Goal: Task Accomplishment & Management: Manage account settings

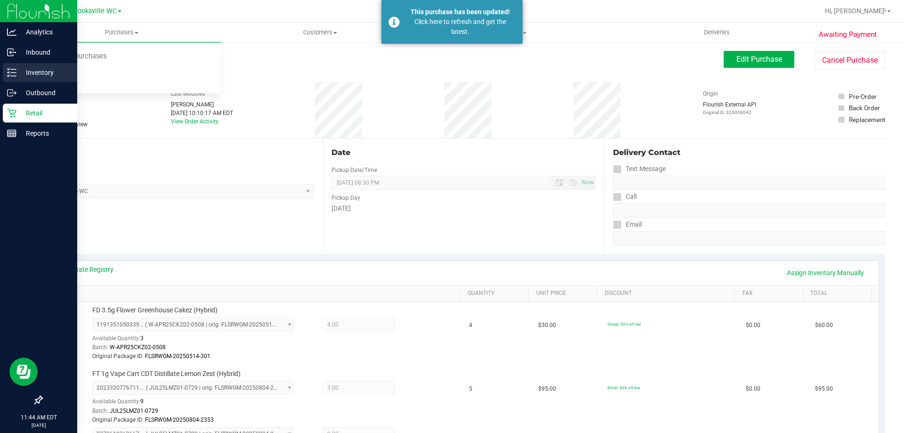
click at [30, 72] on p "Inventory" at bounding box center [44, 72] width 56 height 11
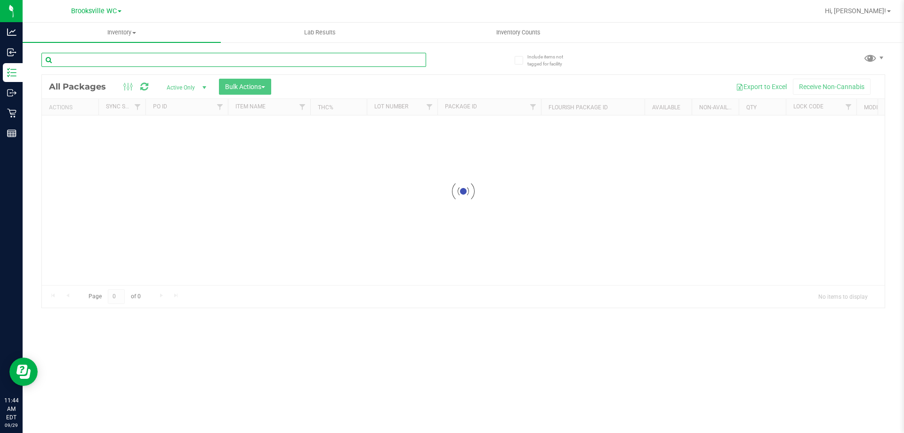
click at [127, 58] on input "text" at bounding box center [233, 60] width 385 height 14
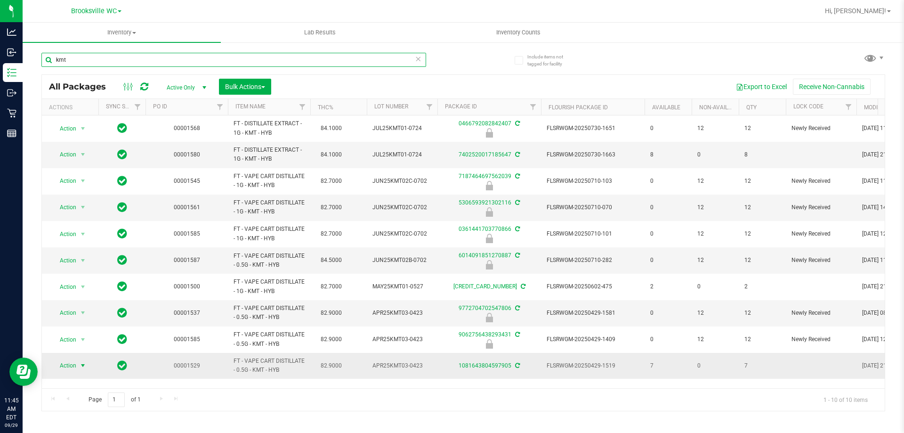
type input "kmt"
click at [67, 366] on span "Action" at bounding box center [63, 365] width 25 height 13
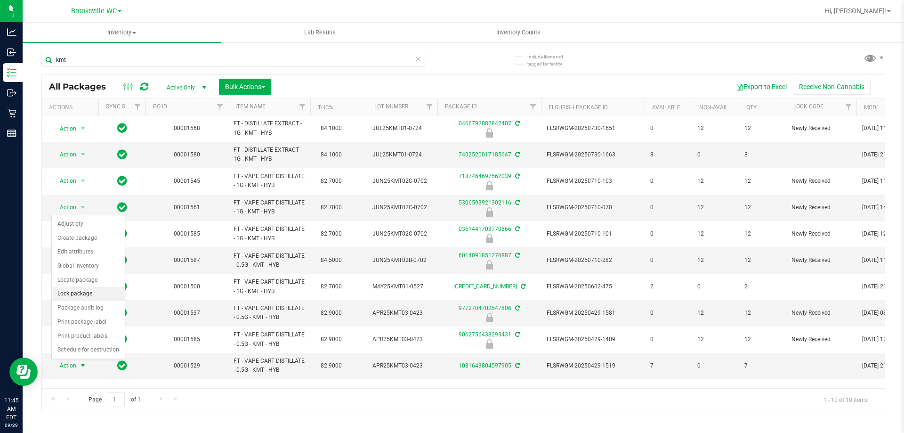
click at [74, 291] on li "Lock package" at bounding box center [88, 294] width 73 height 14
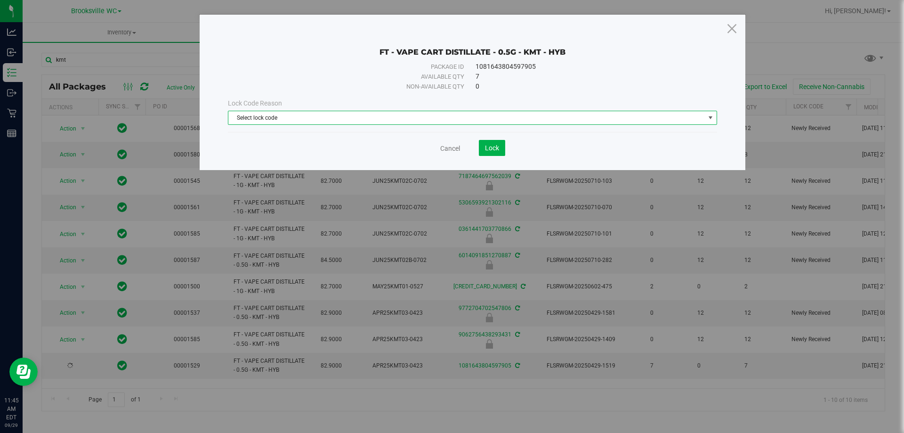
click at [372, 122] on span "Select lock code" at bounding box center [466, 117] width 476 height 13
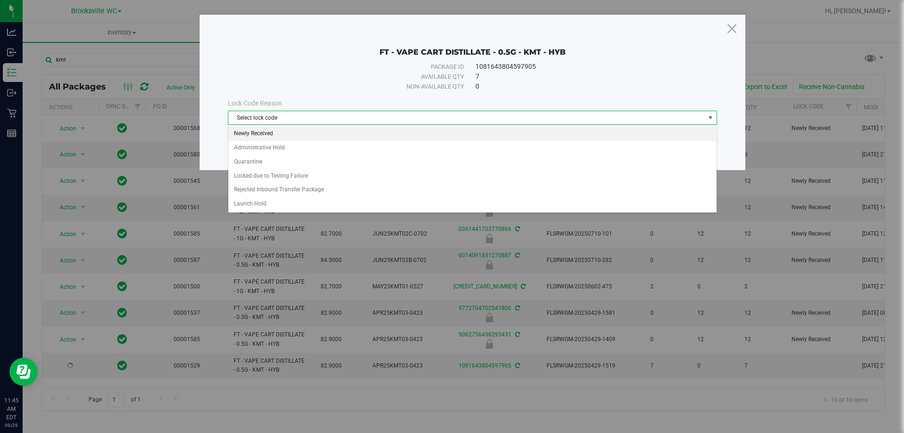
click at [285, 136] on li "Newly Received" at bounding box center [472, 134] width 488 height 14
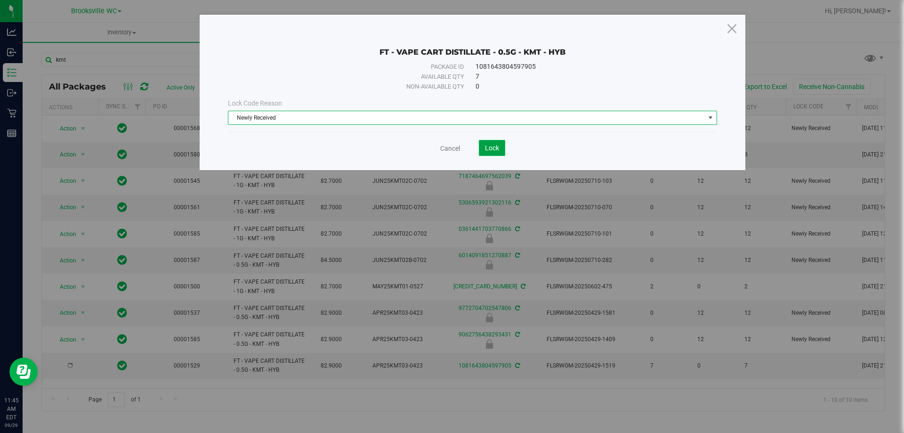
click at [490, 151] on span "Lock" at bounding box center [492, 148] width 14 height 8
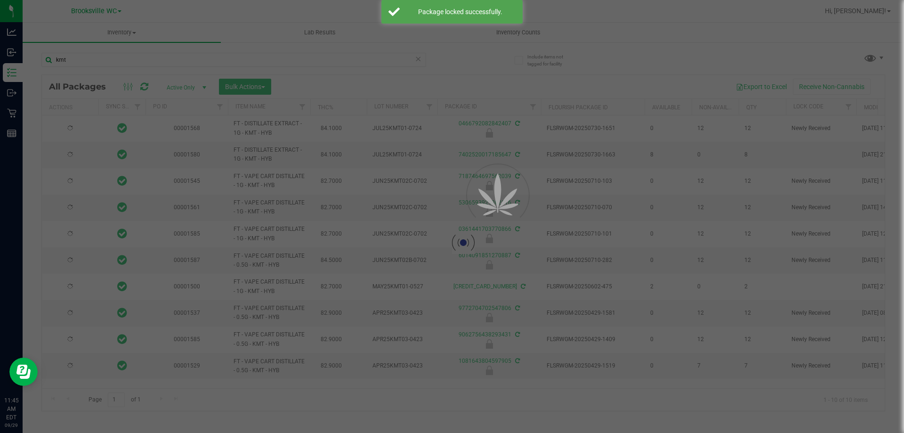
click at [0, 56] on div at bounding box center [452, 216] width 904 height 433
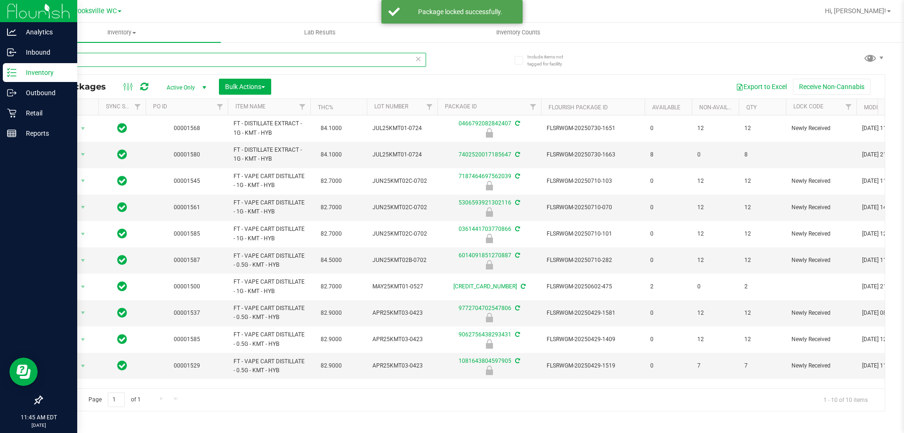
drag, startPoint x: 78, startPoint y: 57, endPoint x: 0, endPoint y: 3, distance: 94.9
click at [0, 54] on div "Analytics Inbound Inventory Outbound Retail Reports 11:45 AM EDT [DATE] 09/29 B…" at bounding box center [452, 216] width 904 height 433
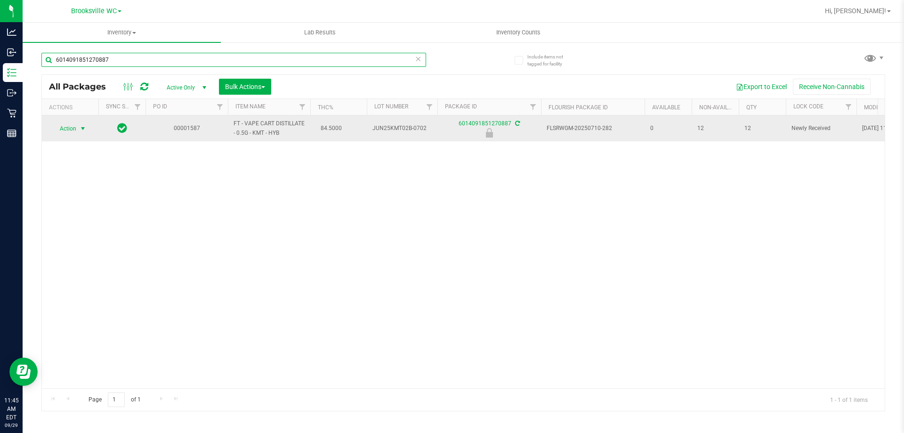
type input "6014091851270887"
click at [73, 129] on span "Action" at bounding box center [63, 128] width 25 height 13
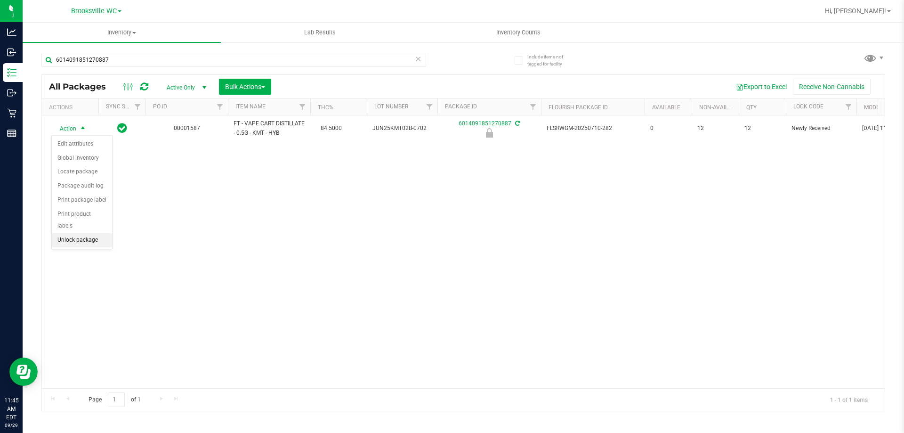
click at [64, 233] on li "Unlock package" at bounding box center [82, 240] width 60 height 14
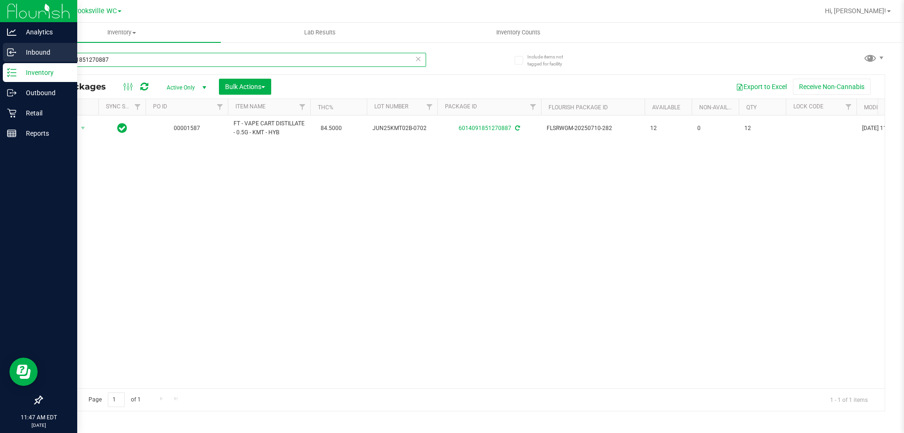
drag, startPoint x: 127, startPoint y: 52, endPoint x: 0, endPoint y: 45, distance: 127.3
click at [0, 45] on div "Analytics Inbound Inventory Outbound Retail Reports 11:47 AM EDT [DATE] 09/29 B…" at bounding box center [452, 216] width 904 height 433
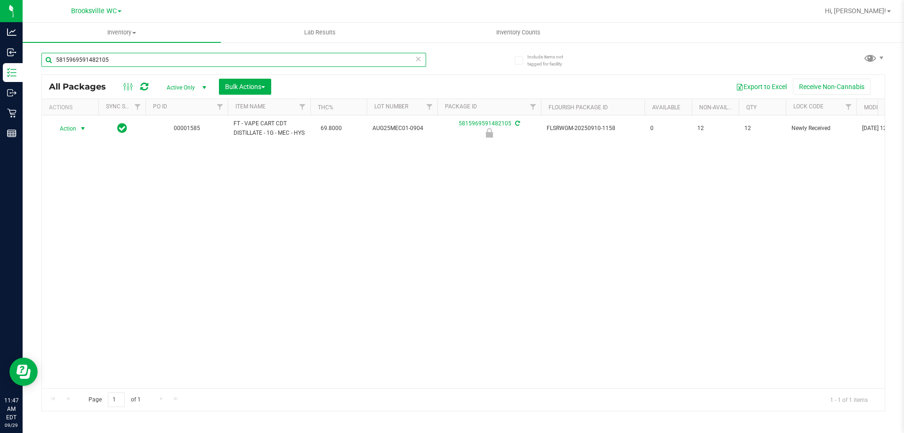
type input "5815969591482105"
click at [69, 131] on span "Action" at bounding box center [63, 128] width 25 height 13
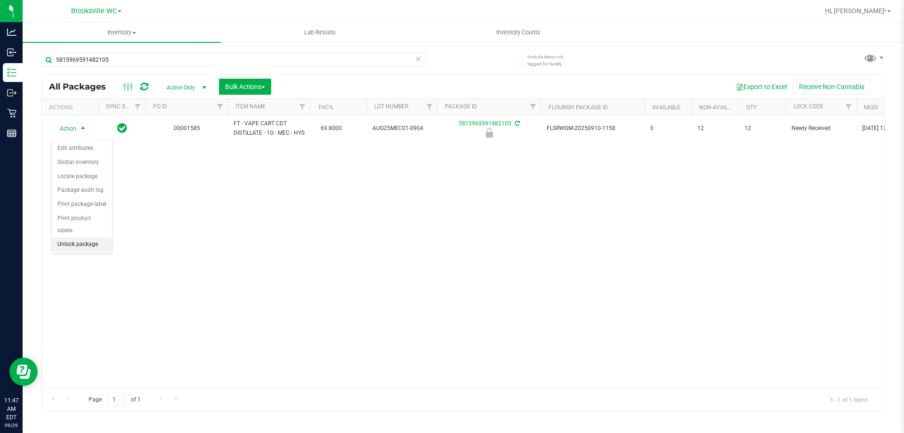
click at [80, 237] on li "Unlock package" at bounding box center [82, 244] width 60 height 14
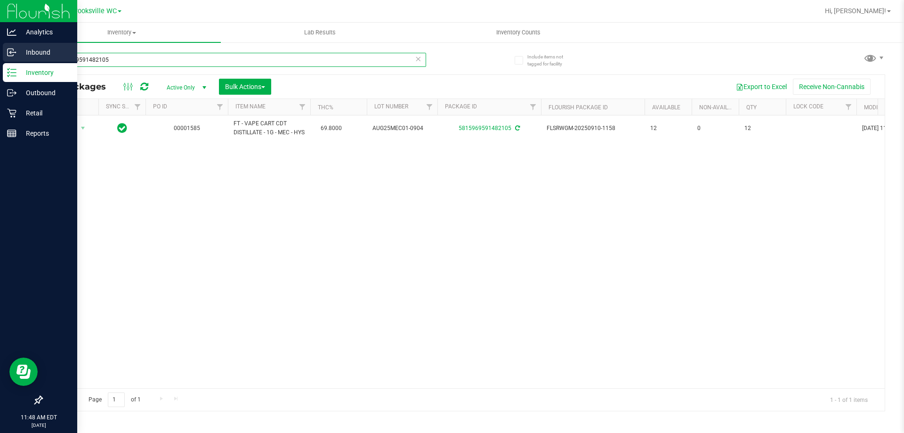
drag, startPoint x: 114, startPoint y: 58, endPoint x: 0, endPoint y: 51, distance: 114.6
click at [0, 64] on div "Analytics Inbound Inventory Outbound Retail Reports 11:48 AM EDT [DATE] 09/29 B…" at bounding box center [452, 216] width 904 height 433
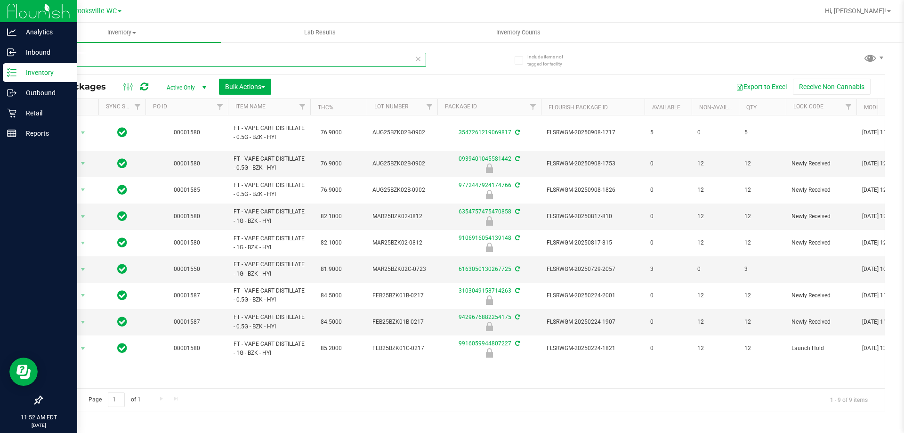
drag, startPoint x: 105, startPoint y: 65, endPoint x: 0, endPoint y: 15, distance: 116.6
click at [0, 66] on div "Analytics Inbound Inventory Outbound Retail Reports 11:52 AM EDT [DATE] 09/29 B…" at bounding box center [452, 216] width 904 height 433
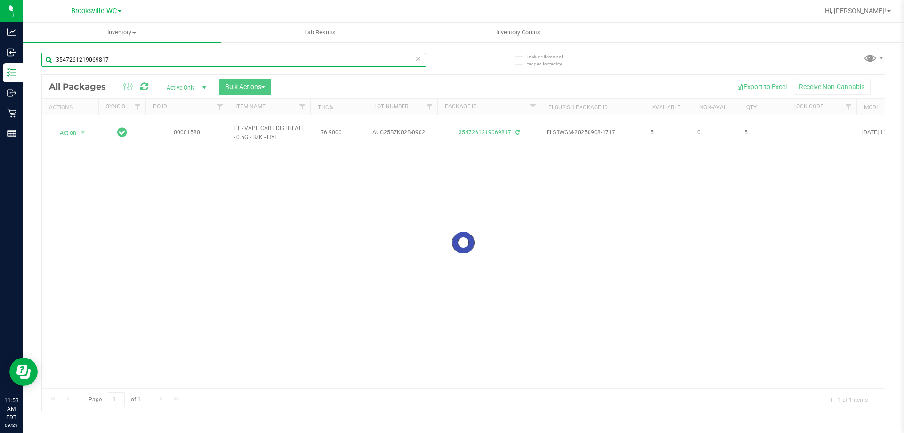
type input "3547261219069817"
click at [67, 125] on div at bounding box center [463, 243] width 843 height 336
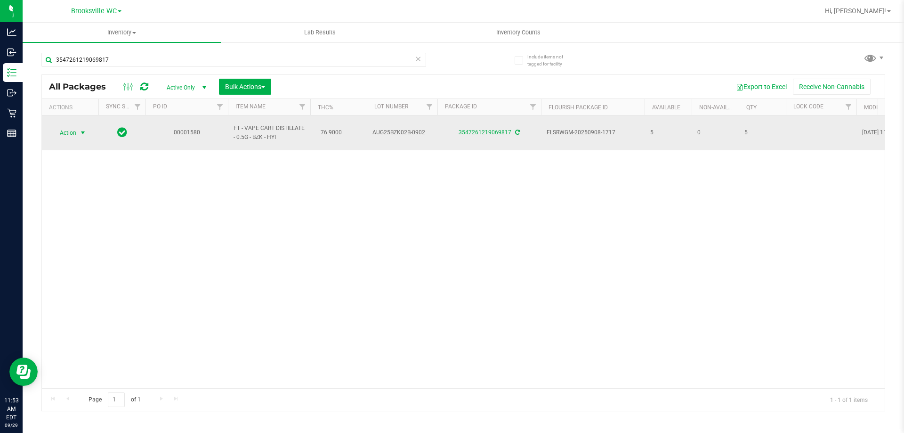
click at [65, 119] on td "Action Action Adjust qty Create package Edit attributes Global inventory Locate…" at bounding box center [70, 132] width 56 height 35
click at [66, 131] on span "Action" at bounding box center [63, 132] width 25 height 13
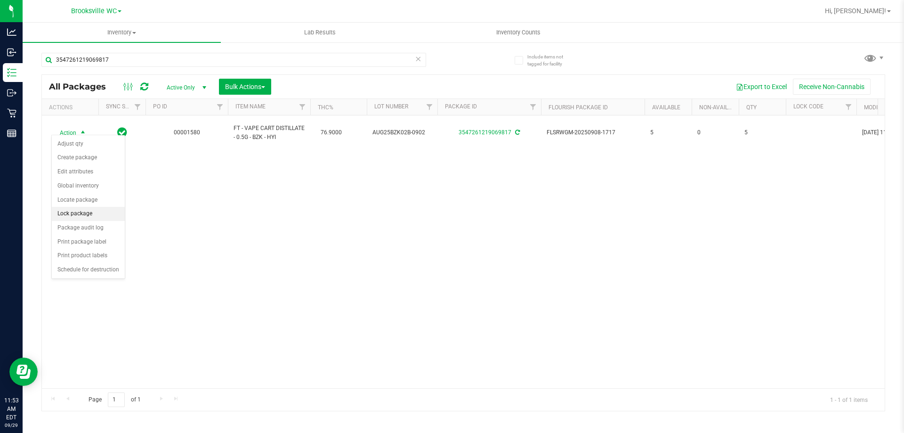
click at [74, 213] on li "Lock package" at bounding box center [88, 214] width 73 height 14
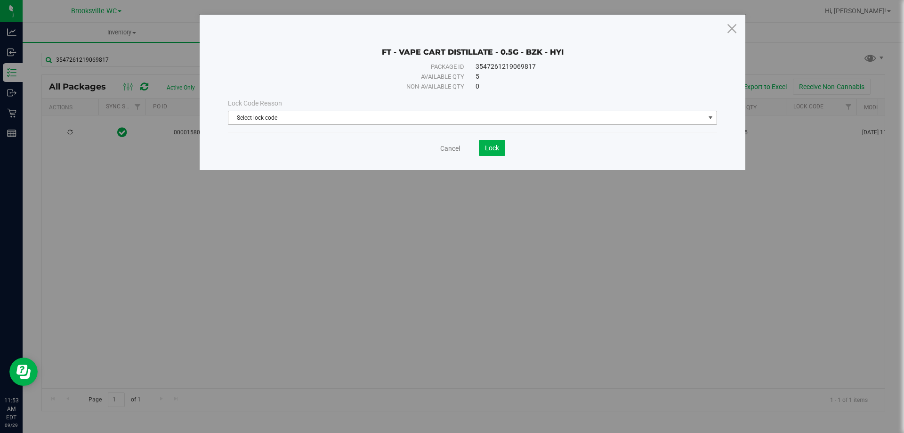
click at [313, 117] on span "Select lock code" at bounding box center [466, 117] width 476 height 13
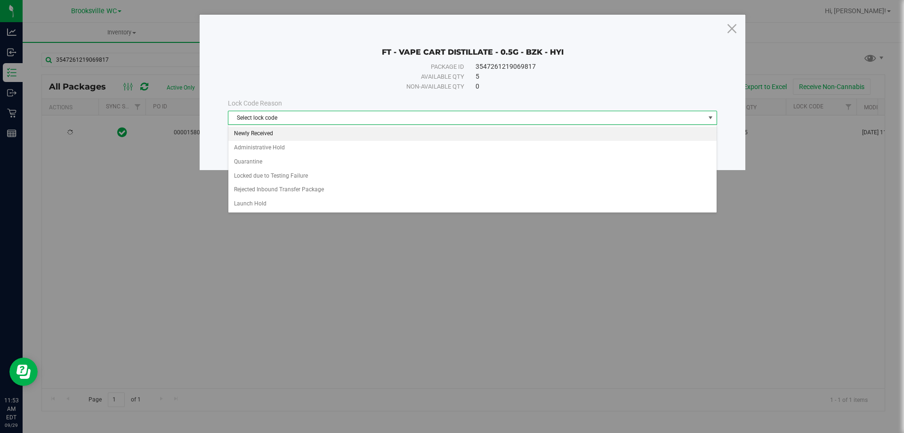
click at [266, 135] on li "Newly Received" at bounding box center [472, 134] width 488 height 14
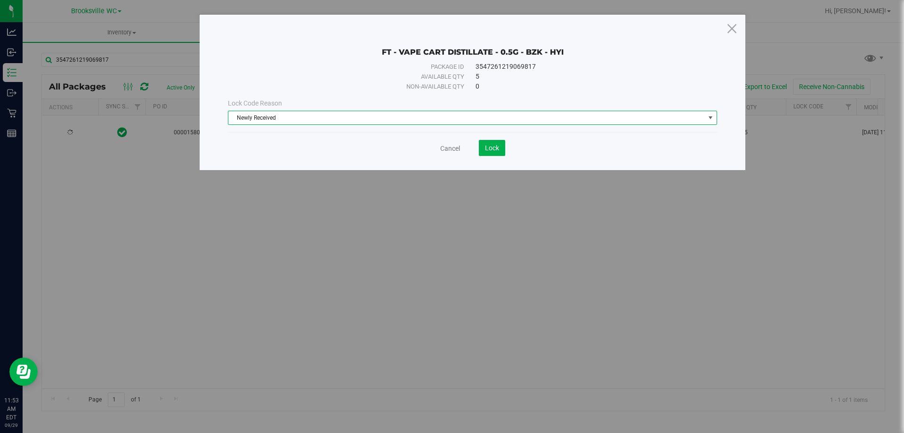
click at [477, 150] on save-button "Lock" at bounding box center [482, 148] width 45 height 16
click at [503, 150] on button "Lock" at bounding box center [492, 148] width 26 height 16
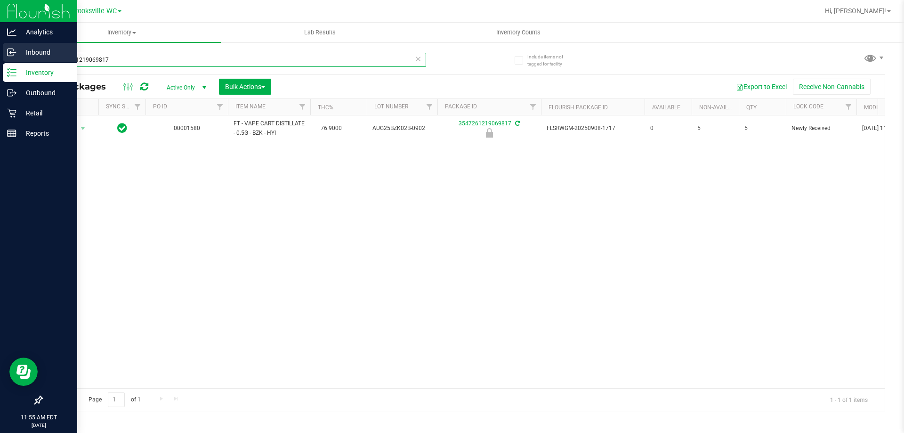
drag, startPoint x: 113, startPoint y: 64, endPoint x: 0, endPoint y: 50, distance: 113.8
click at [0, 50] on div "Analytics Inbound Inventory Outbound Retail Reports 11:55 AM EDT [DATE] 09/29 B…" at bounding box center [452, 216] width 904 height 433
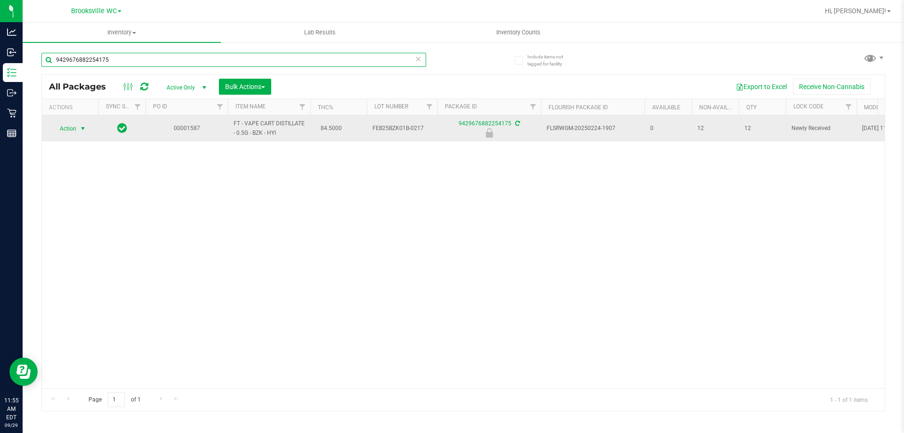
type input "9429676882254175"
click at [65, 122] on span "Action" at bounding box center [63, 128] width 25 height 13
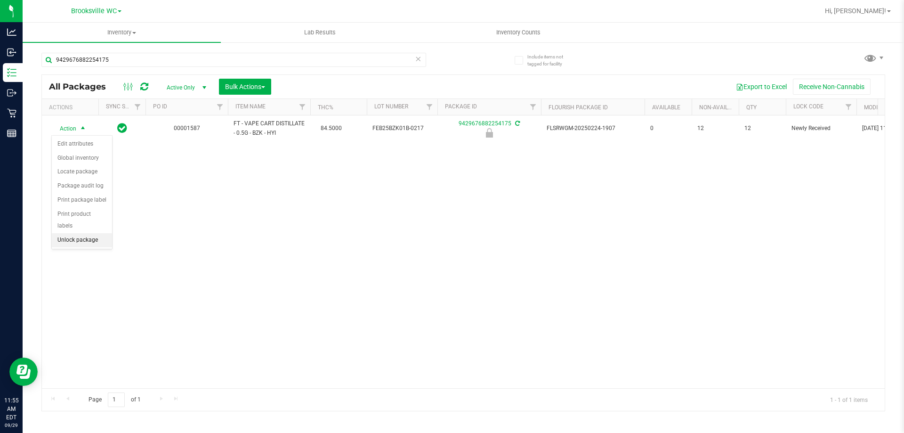
click at [73, 233] on li "Unlock package" at bounding box center [82, 240] width 60 height 14
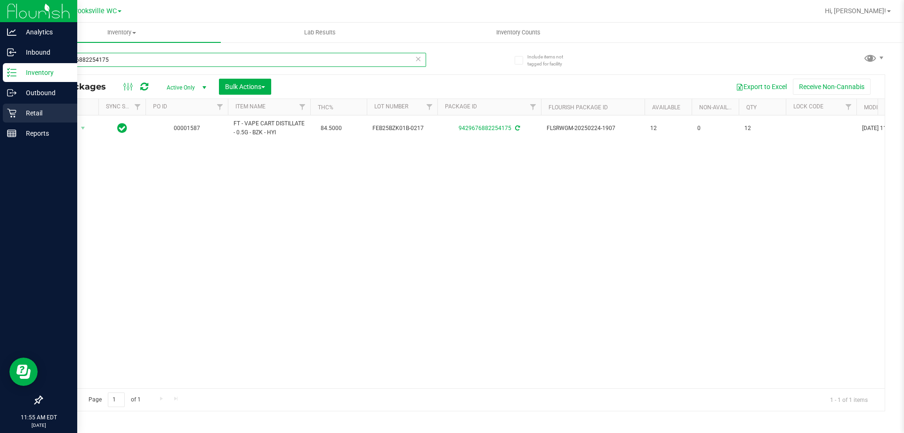
drag, startPoint x: 137, startPoint y: 59, endPoint x: 0, endPoint y: 113, distance: 147.5
click at [0, 113] on div "Analytics Inbound Inventory Outbound Retail Reports 11:55 AM EDT [DATE] 09/29 B…" at bounding box center [452, 216] width 904 height 433
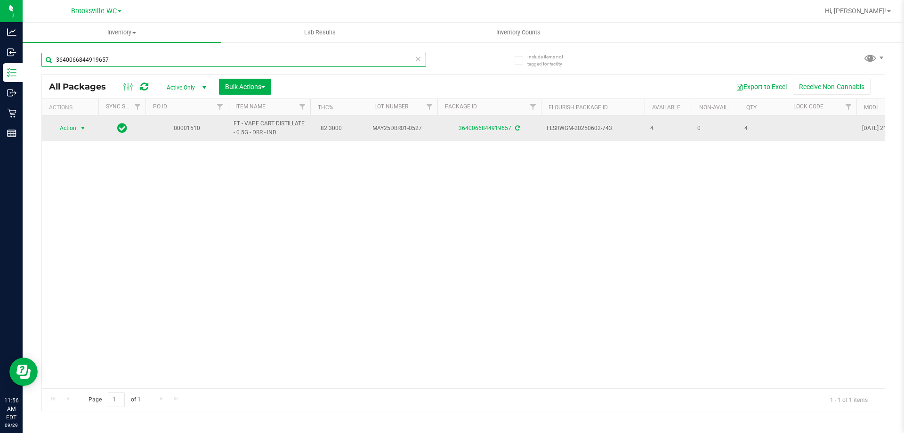
type input "3640066844919657"
click at [72, 130] on span "Action" at bounding box center [63, 127] width 25 height 13
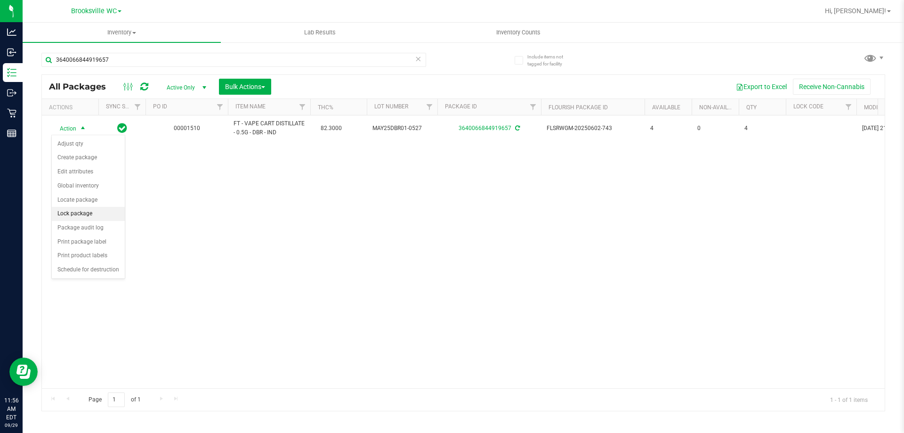
click at [86, 213] on li "Lock package" at bounding box center [88, 214] width 73 height 14
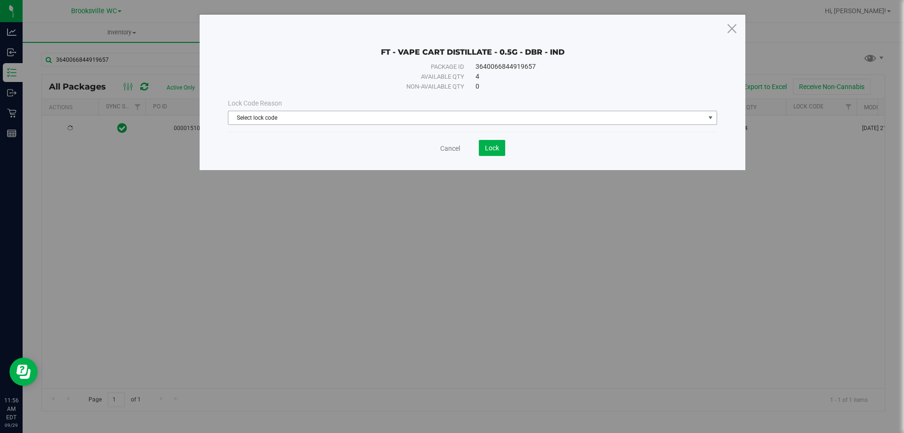
click at [372, 120] on span "Select lock code" at bounding box center [466, 117] width 476 height 13
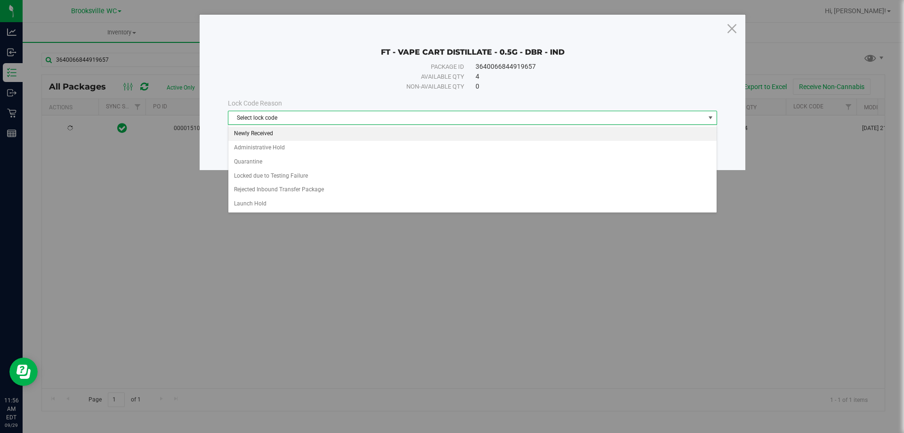
click at [278, 135] on li "Newly Received" at bounding box center [472, 134] width 488 height 14
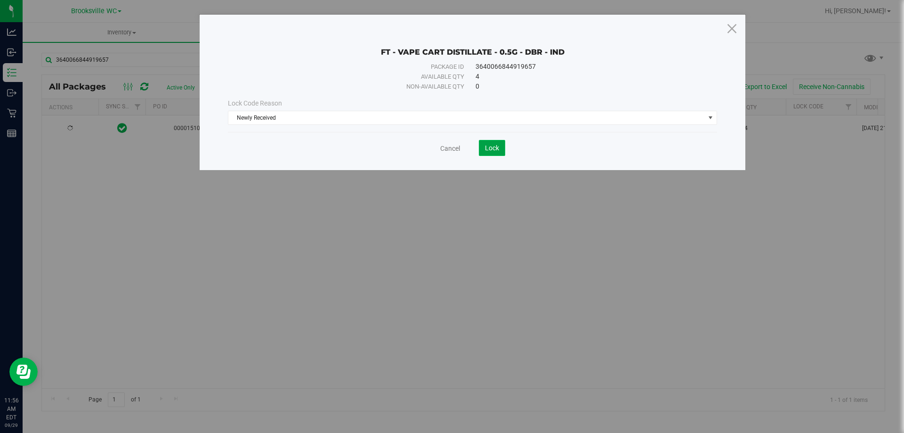
click at [492, 152] on button "Lock" at bounding box center [492, 148] width 26 height 16
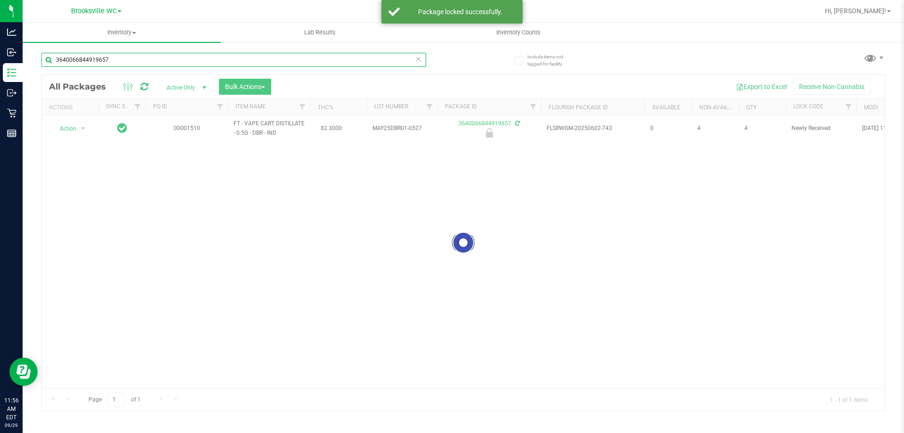
drag, startPoint x: 121, startPoint y: 55, endPoint x: 63, endPoint y: 60, distance: 58.6
click at [66, 61] on input "3640066844919657" at bounding box center [233, 60] width 385 height 14
click at [118, 59] on input "3640066844919657" at bounding box center [233, 60] width 385 height 14
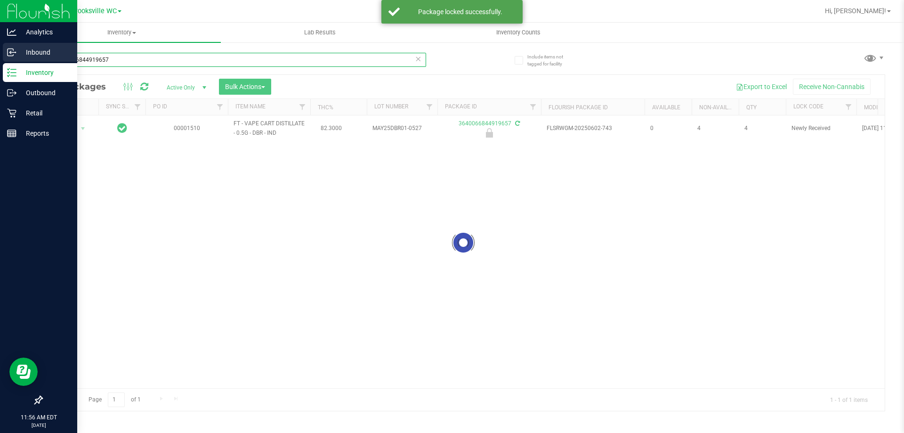
drag, startPoint x: 121, startPoint y: 59, endPoint x: 0, endPoint y: 46, distance: 121.6
click at [0, 62] on div "Analytics Inbound Inventory Outbound Retail Reports 11:56 AM EDT [DATE] 09/29 B…" at bounding box center [452, 216] width 904 height 433
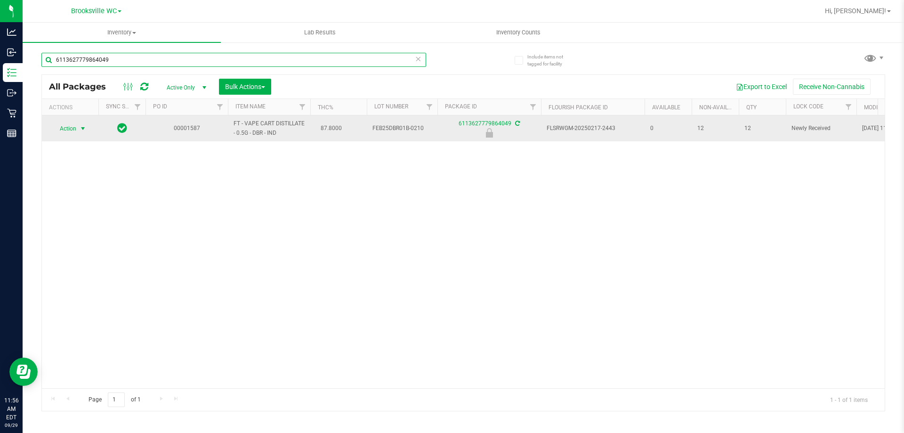
type input "6113627779864049"
click at [60, 125] on span "Action" at bounding box center [63, 128] width 25 height 13
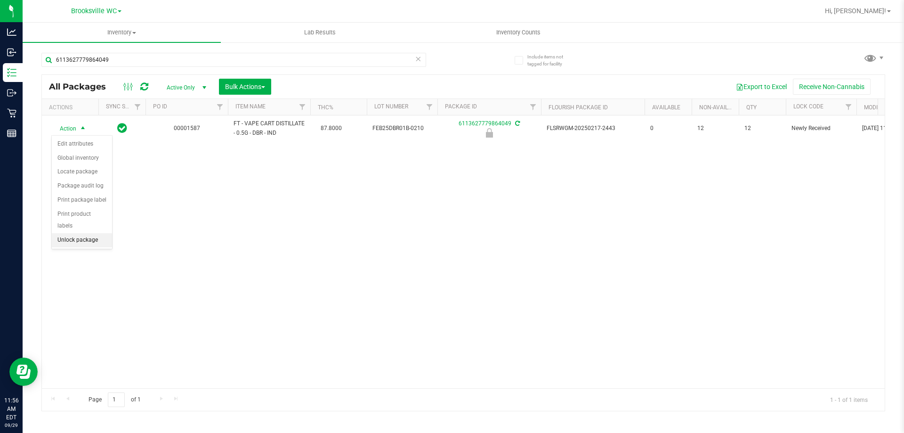
click at [69, 233] on li "Unlock package" at bounding box center [82, 240] width 60 height 14
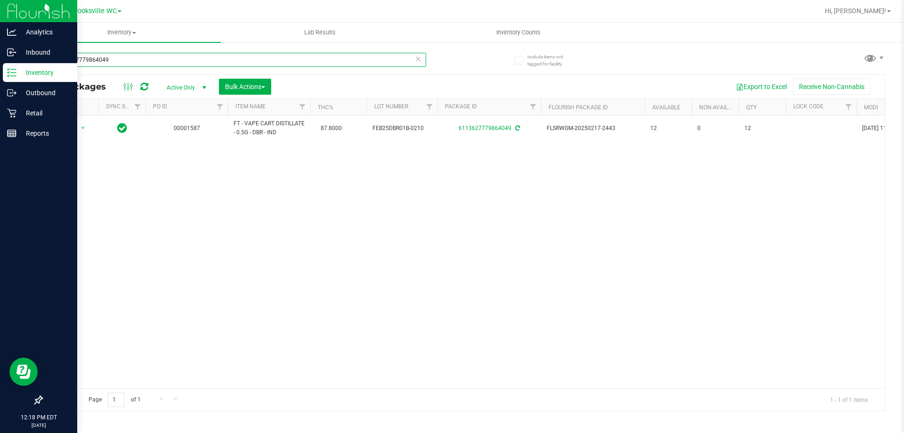
drag, startPoint x: 117, startPoint y: 57, endPoint x: 0, endPoint y: 6, distance: 127.7
click at [0, 6] on div "Analytics Inbound Inventory Outbound Retail Reports 12:18 PM EDT [DATE] 09/29 B…" at bounding box center [452, 216] width 904 height 433
drag, startPoint x: 134, startPoint y: 62, endPoint x: 0, endPoint y: 18, distance: 140.7
click at [0, 62] on div "Analytics Inbound Inventory Outbound Retail Reports 12:18 PM EDT [DATE] 09/29 B…" at bounding box center [452, 216] width 904 height 433
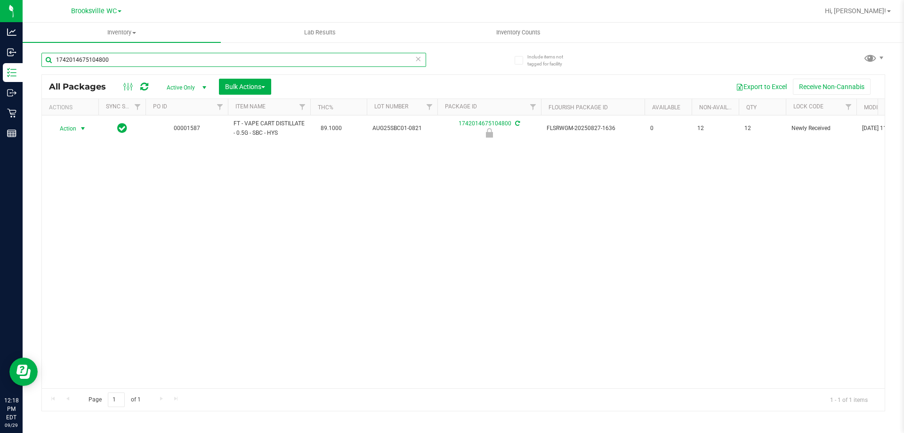
type input "1742014675104800"
click at [72, 129] on span "Action" at bounding box center [63, 128] width 25 height 13
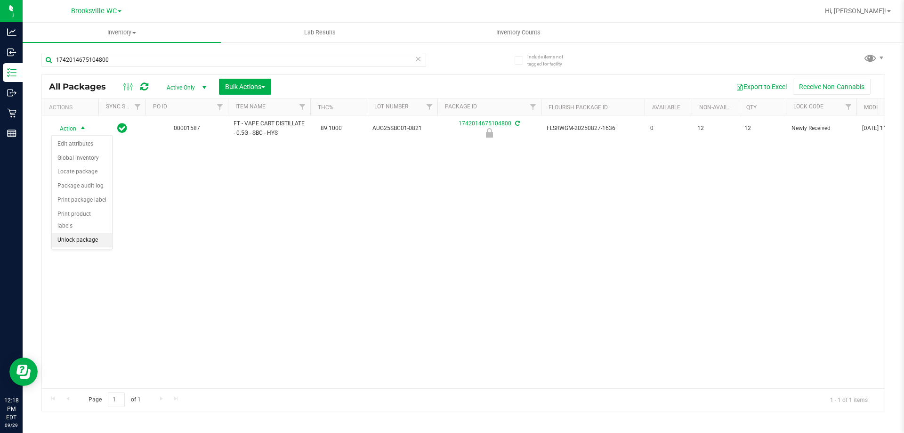
click at [63, 233] on li "Unlock package" at bounding box center [82, 240] width 60 height 14
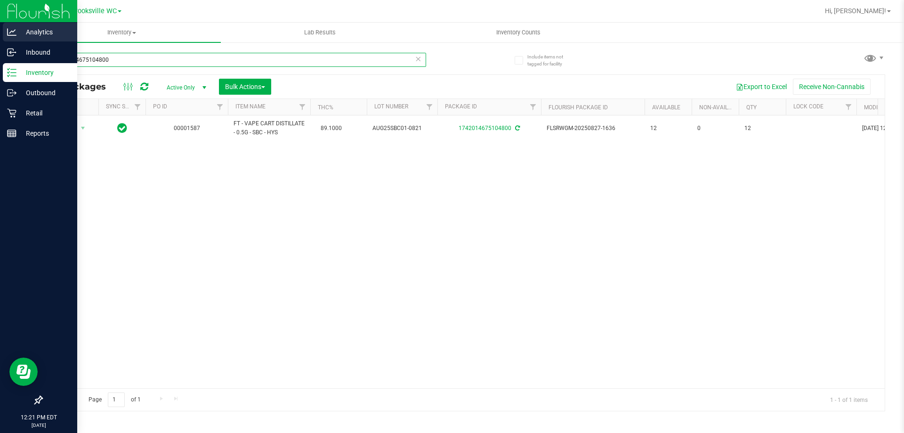
drag, startPoint x: 119, startPoint y: 65, endPoint x: 0, endPoint y: 39, distance: 121.6
click at [0, 46] on div "Analytics Inbound Inventory Outbound Retail Reports 12:21 PM EDT [DATE] 09/29 B…" at bounding box center [452, 216] width 904 height 433
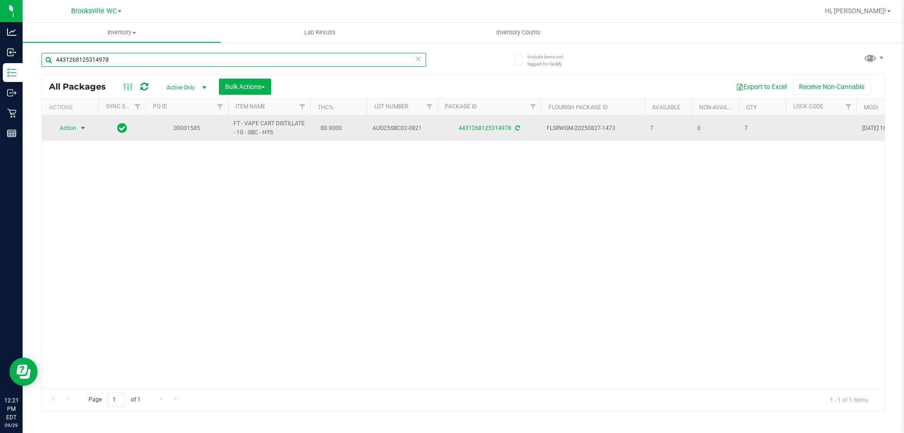
type input "4431268125314978"
click at [71, 128] on span "Action" at bounding box center [63, 127] width 25 height 13
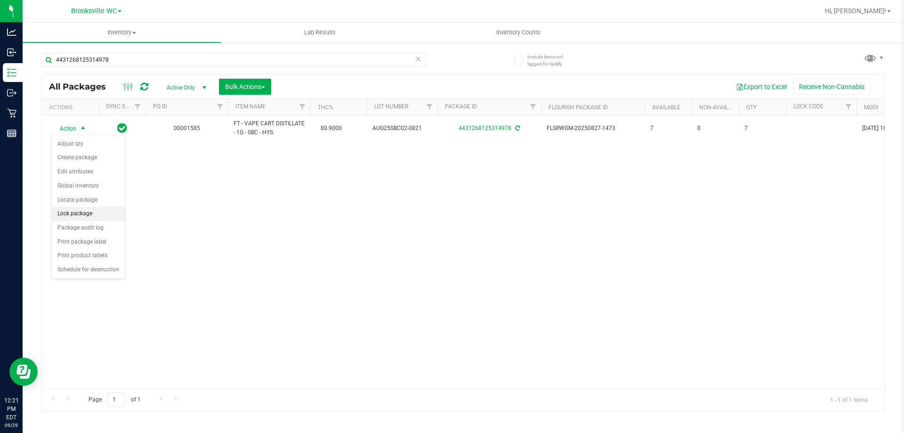
click at [81, 210] on li "Lock package" at bounding box center [88, 214] width 73 height 14
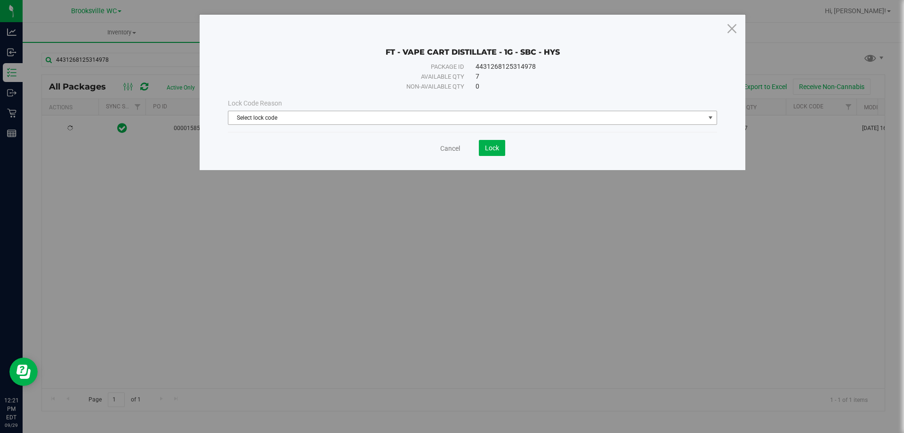
click at [261, 113] on span "Select lock code" at bounding box center [466, 117] width 476 height 13
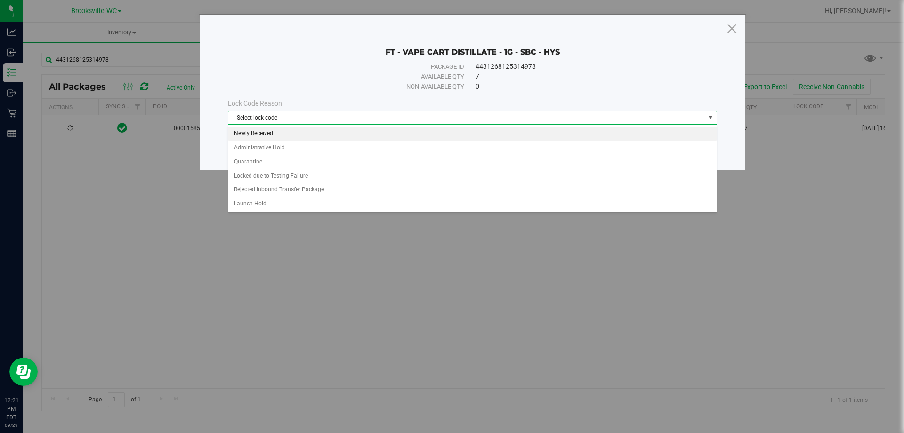
click at [263, 132] on li "Newly Received" at bounding box center [472, 134] width 488 height 14
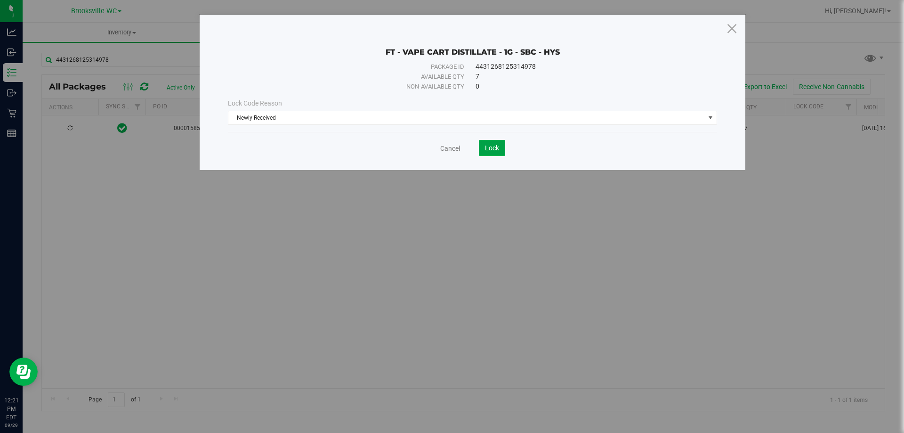
click at [498, 153] on button "Lock" at bounding box center [492, 148] width 26 height 16
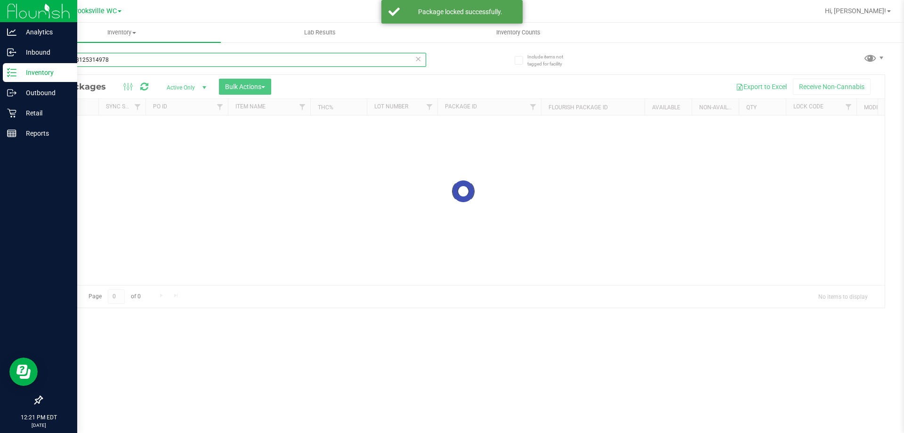
drag, startPoint x: 135, startPoint y: 60, endPoint x: 0, endPoint y: 22, distance: 139.8
click at [0, 29] on div "Analytics Inbound Inventory Outbound Retail Reports 12:21 PM EDT [DATE] 09/29 B…" at bounding box center [452, 216] width 904 height 433
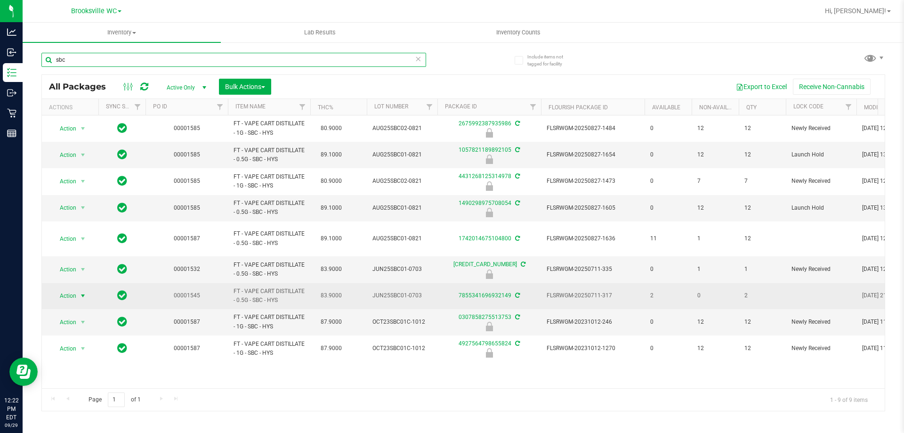
type input "sbc"
click at [65, 289] on span "Action" at bounding box center [63, 295] width 25 height 13
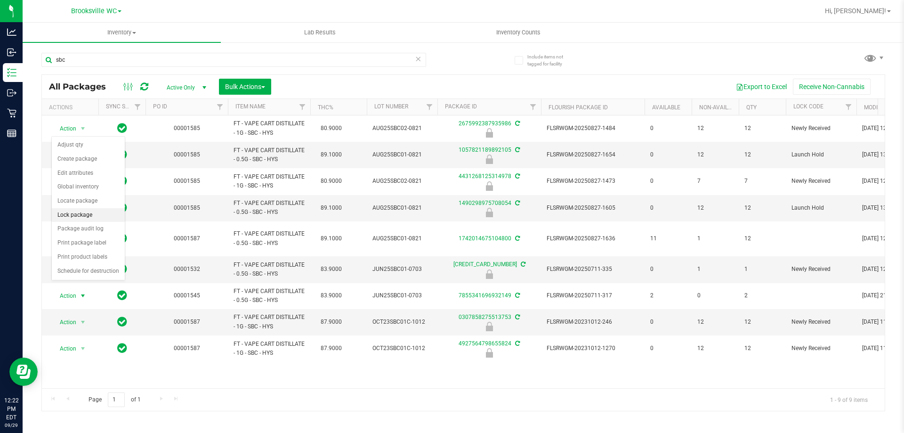
click at [87, 216] on li "Lock package" at bounding box center [88, 215] width 73 height 14
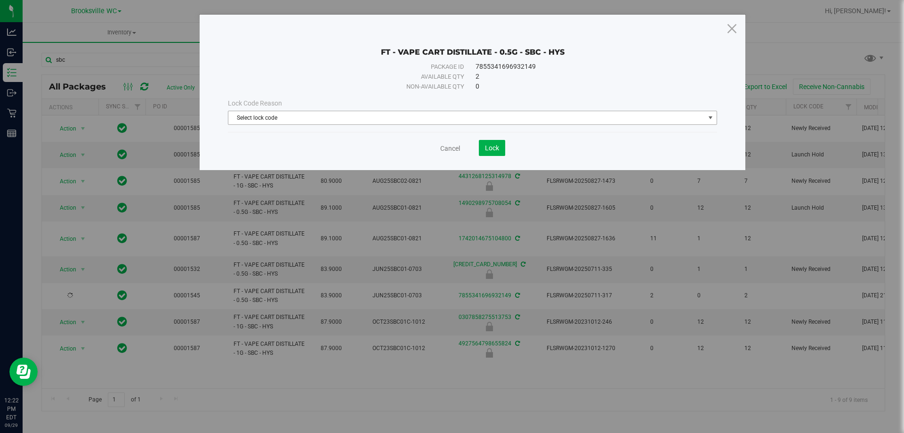
click at [347, 112] on span "Select lock code" at bounding box center [466, 117] width 476 height 13
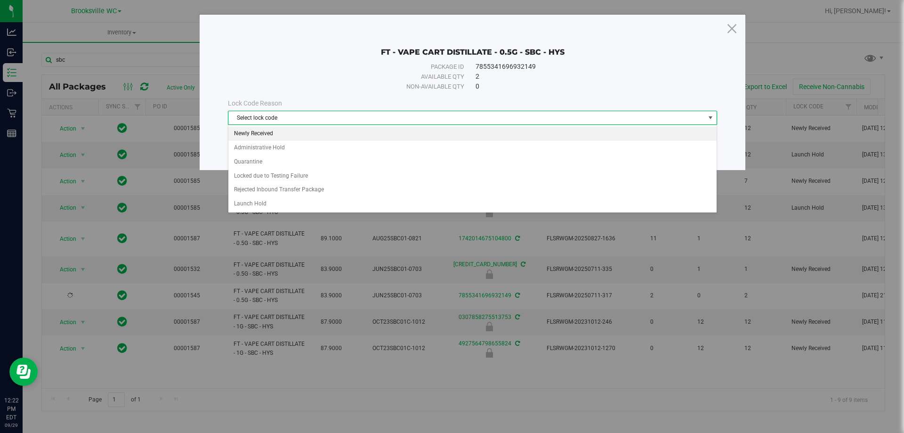
click at [319, 132] on li "Newly Received" at bounding box center [472, 134] width 488 height 14
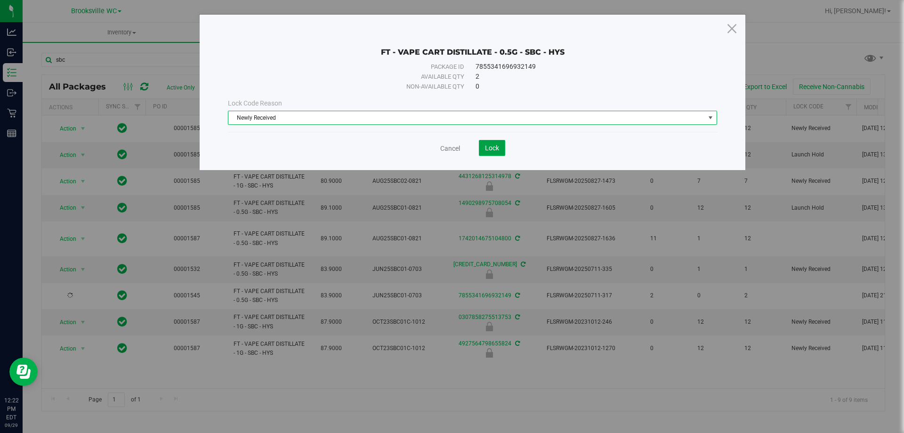
click at [495, 144] on span "Lock" at bounding box center [492, 148] width 14 height 8
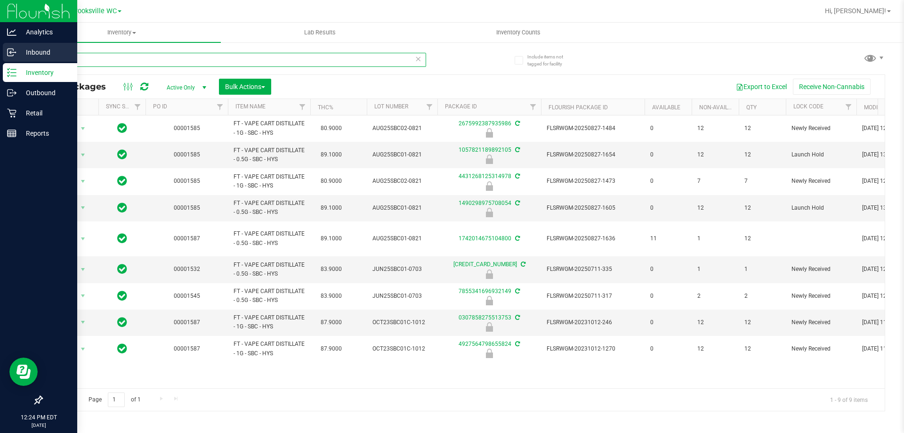
drag, startPoint x: 115, startPoint y: 64, endPoint x: 0, endPoint y: 60, distance: 115.4
click at [0, 60] on div "Analytics Inbound Inventory Outbound Retail Reports 12:24 PM EDT [DATE] 09/29 B…" at bounding box center [452, 216] width 904 height 433
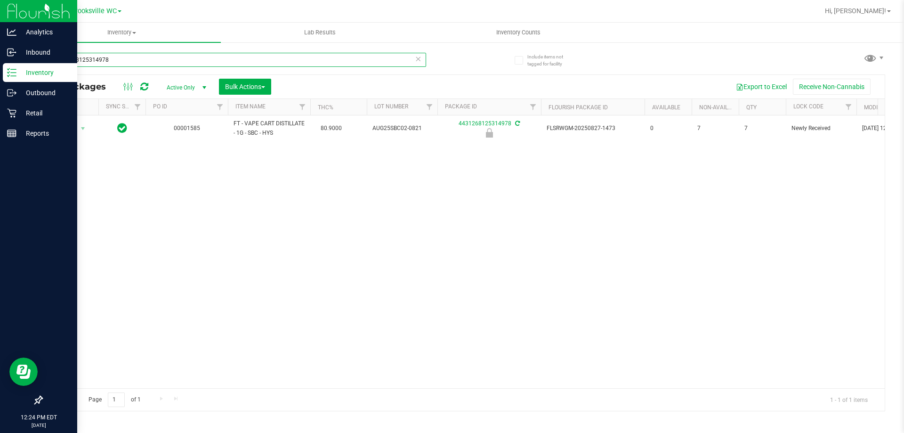
drag, startPoint x: 120, startPoint y: 64, endPoint x: 0, endPoint y: 19, distance: 128.1
click at [0, 46] on div "Analytics Inbound Inventory Outbound Retail Reports 12:24 PM EDT [DATE] 09/29 B…" at bounding box center [452, 216] width 904 height 433
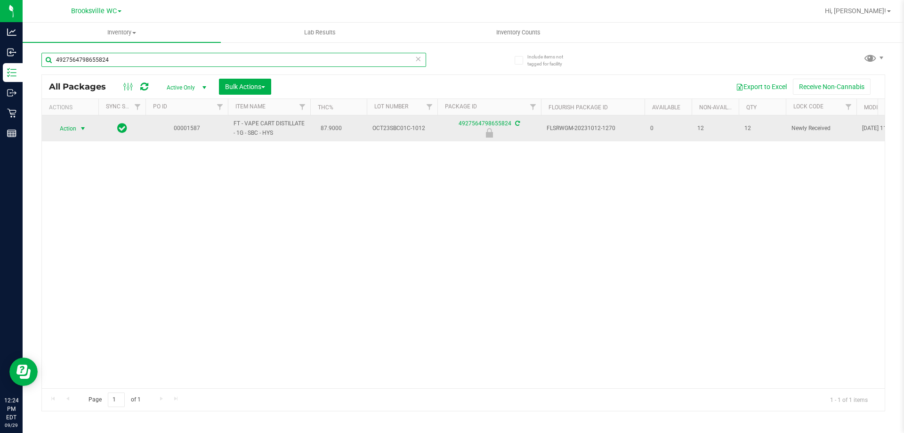
type input "4927564798655824"
click at [69, 125] on span "Action" at bounding box center [63, 128] width 25 height 13
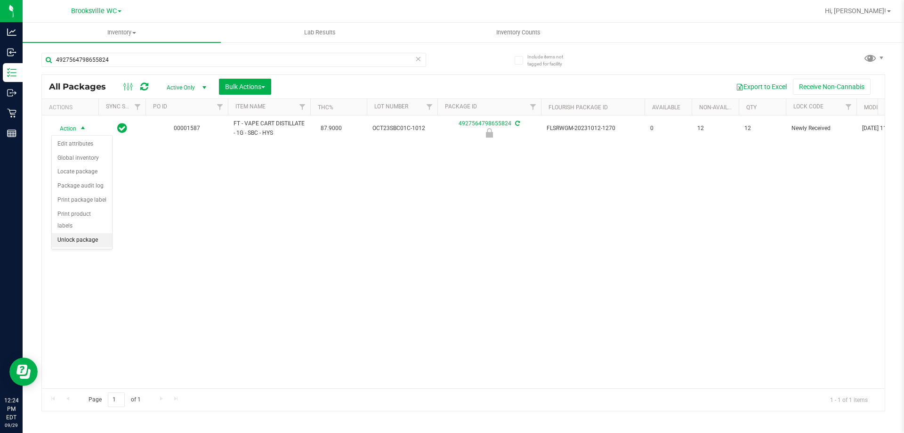
click at [83, 233] on li "Unlock package" at bounding box center [82, 240] width 60 height 14
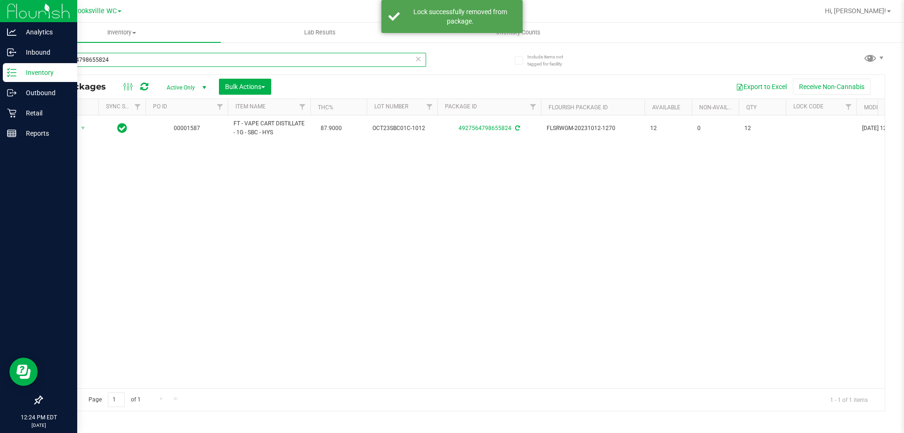
drag, startPoint x: 126, startPoint y: 61, endPoint x: 0, endPoint y: 64, distance: 126.2
click at [0, 64] on div "Analytics Inbound Inventory Outbound Retail Reports 12:24 PM EDT [DATE] 09/29 B…" at bounding box center [452, 216] width 904 height 433
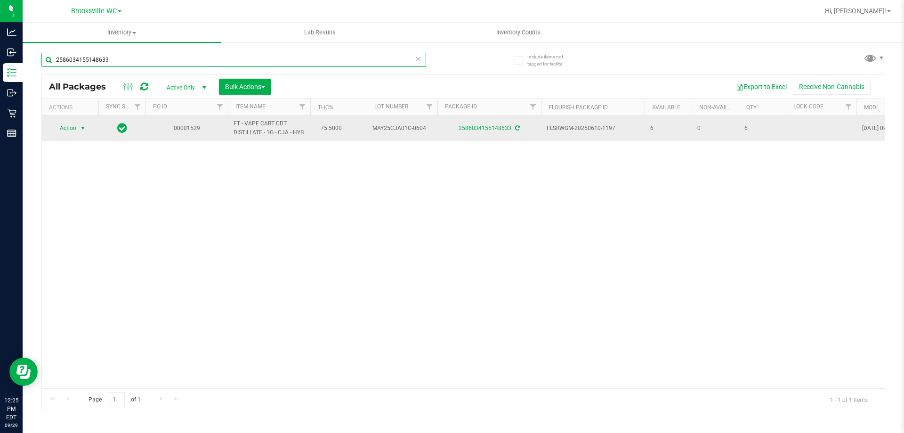
type input "2586034155148633"
click at [70, 130] on span "Action" at bounding box center [63, 127] width 25 height 13
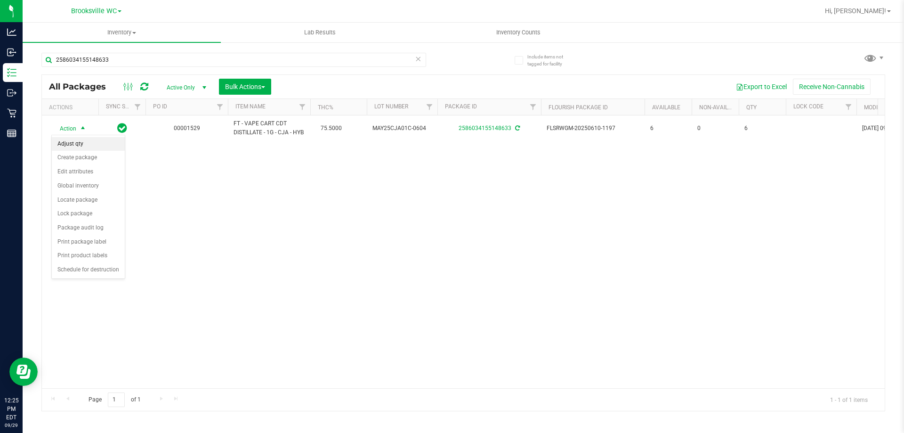
click at [78, 148] on li "Adjust qty" at bounding box center [88, 144] width 73 height 14
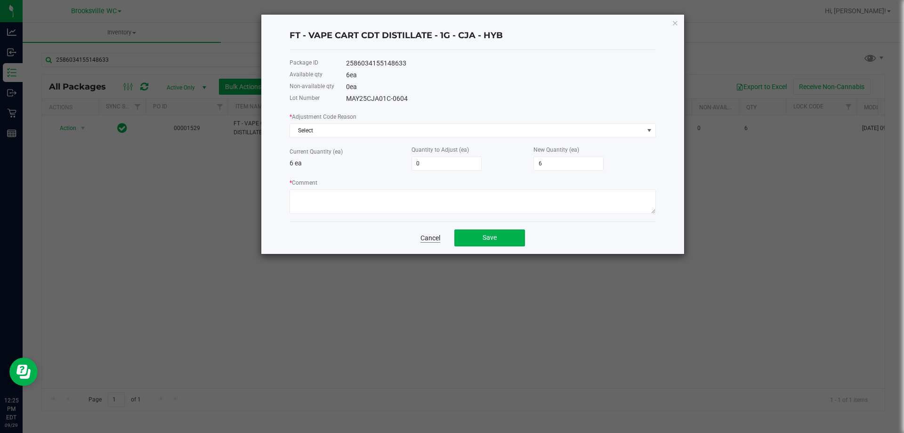
click at [429, 236] on link "Cancel" at bounding box center [430, 237] width 20 height 9
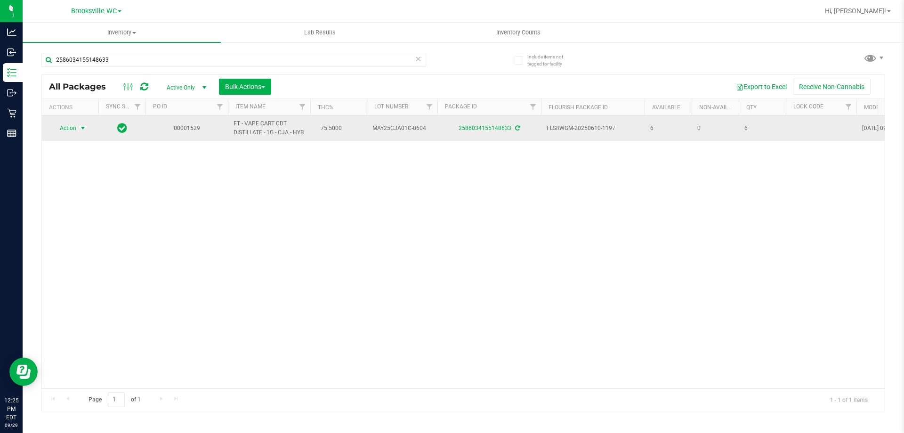
click at [62, 128] on span "Action" at bounding box center [63, 127] width 25 height 13
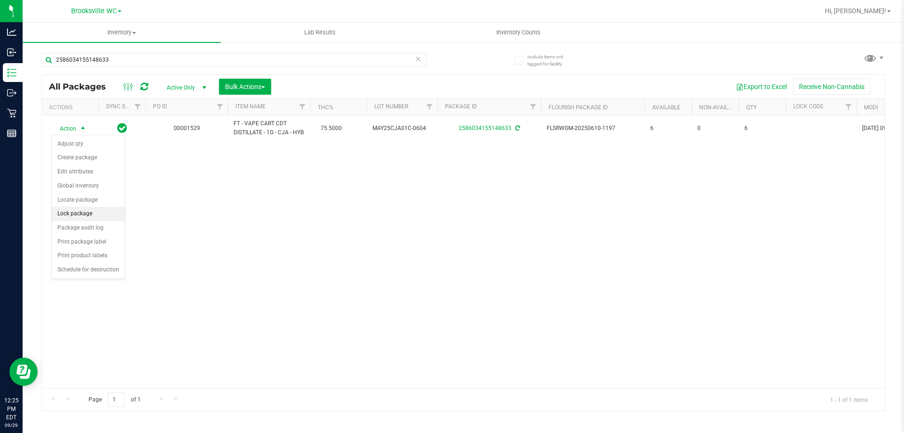
click at [88, 213] on li "Lock package" at bounding box center [88, 214] width 73 height 14
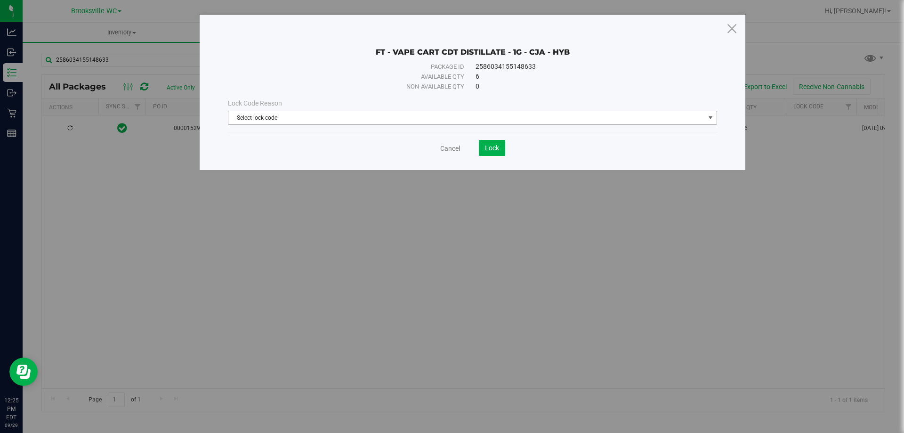
click at [411, 121] on span "Select lock code" at bounding box center [466, 117] width 476 height 13
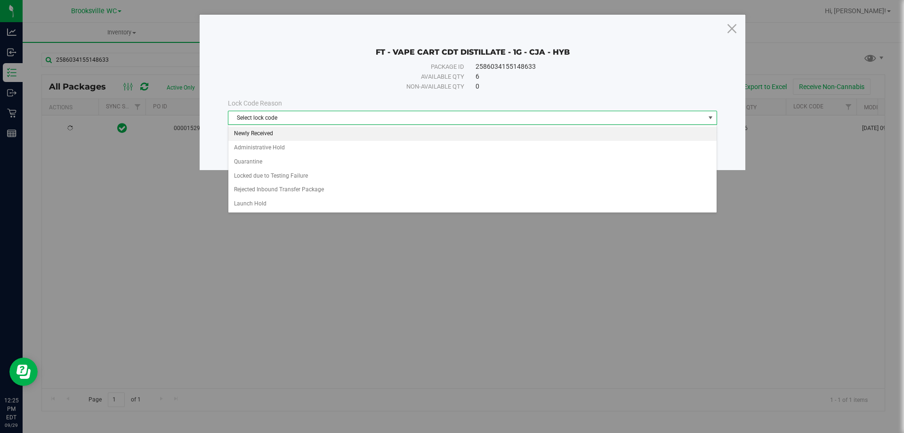
click at [401, 137] on li "Newly Received" at bounding box center [472, 134] width 488 height 14
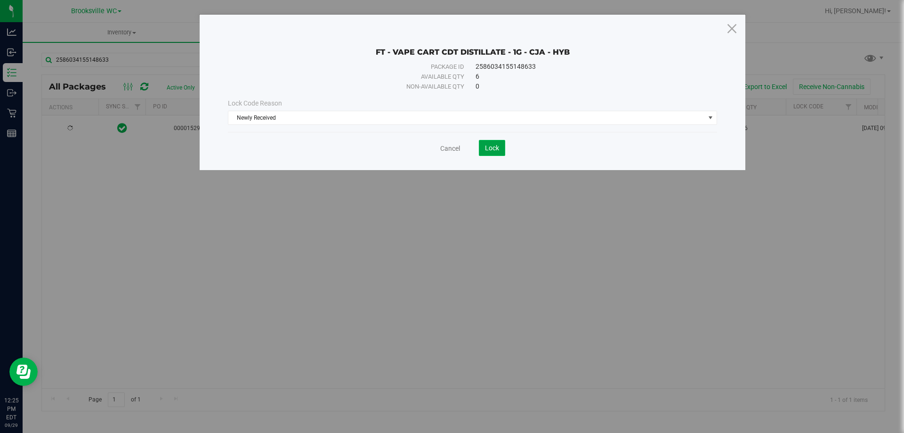
drag, startPoint x: 501, startPoint y: 145, endPoint x: 496, endPoint y: 143, distance: 5.7
click at [501, 145] on button "Lock" at bounding box center [492, 148] width 26 height 16
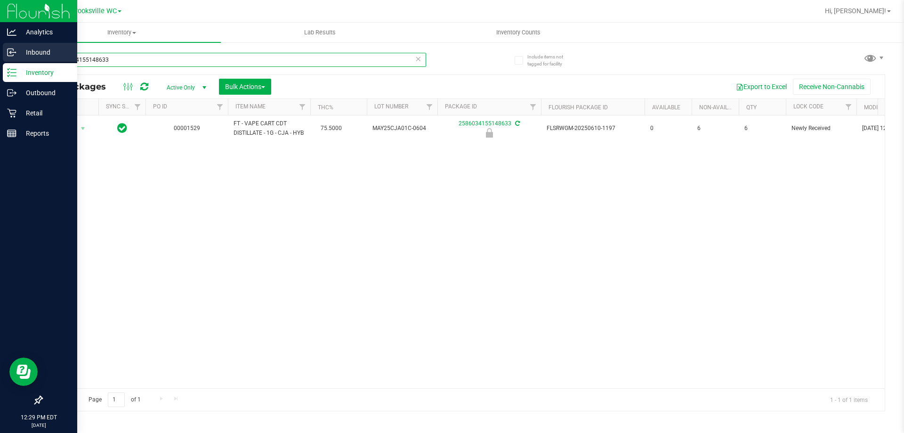
drag, startPoint x: 124, startPoint y: 62, endPoint x: 0, endPoint y: 54, distance: 124.5
click at [0, 56] on div "Analytics Inbound Inventory Outbound Retail Reports 12:29 PM EDT [DATE] 09/29 B…" at bounding box center [452, 216] width 904 height 433
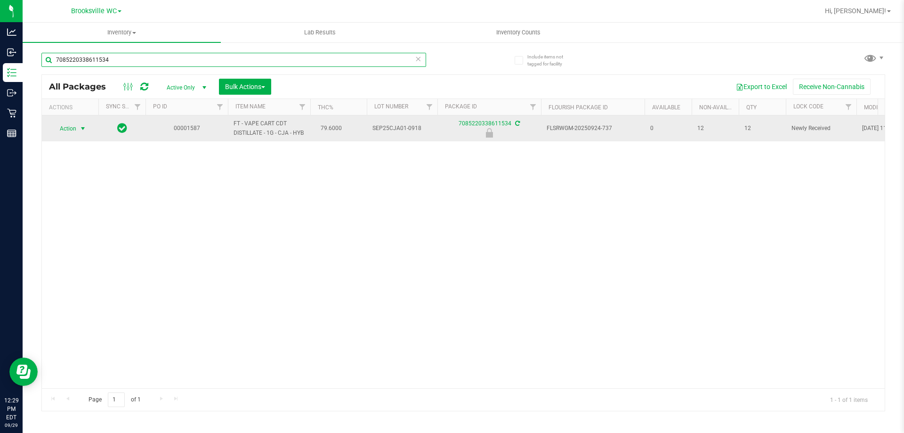
type input "7085220338611534"
click at [70, 130] on span "Action" at bounding box center [63, 128] width 25 height 13
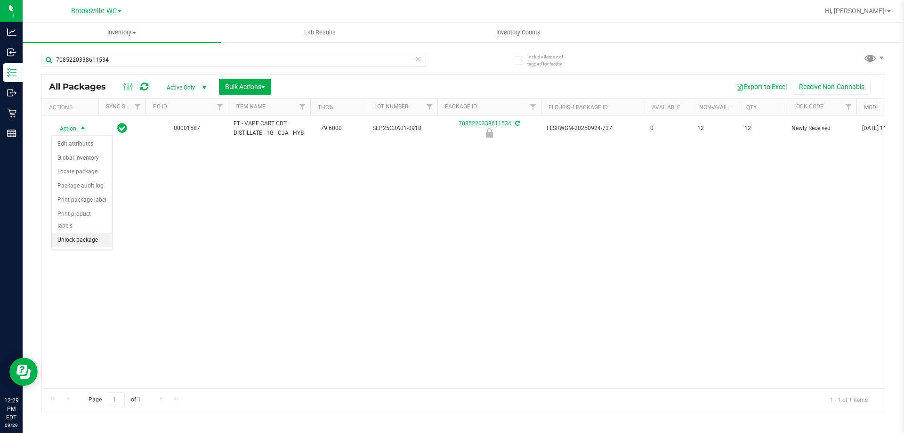
click at [83, 233] on li "Unlock package" at bounding box center [82, 240] width 60 height 14
